Goal: Navigation & Orientation: Find specific page/section

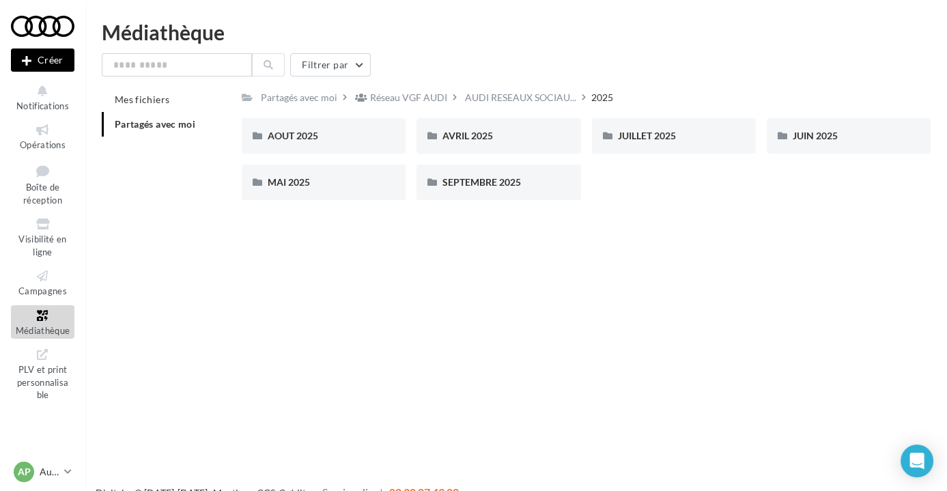
click at [154, 273] on div "Nouvelle campagne Créer Notifications Opérations Boîte de réception Visibilité …" at bounding box center [473, 267] width 947 height 491
click at [46, 134] on icon at bounding box center [42, 130] width 55 height 16
click at [45, 195] on span "Boîte de réception" at bounding box center [42, 194] width 39 height 24
